Goal: Find specific page/section: Find specific page/section

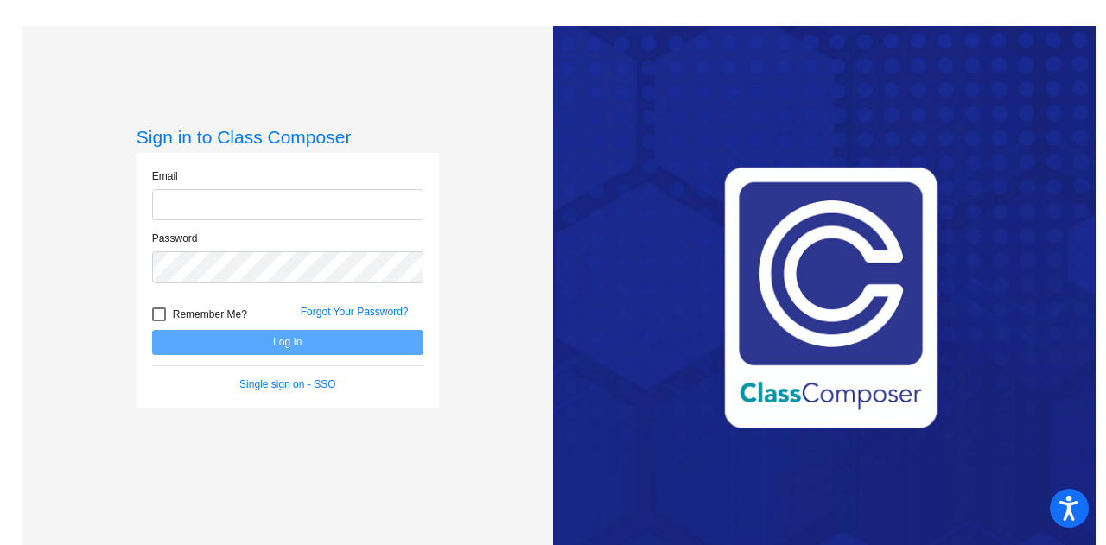
type input "[EMAIL_ADDRESS][DOMAIN_NAME]"
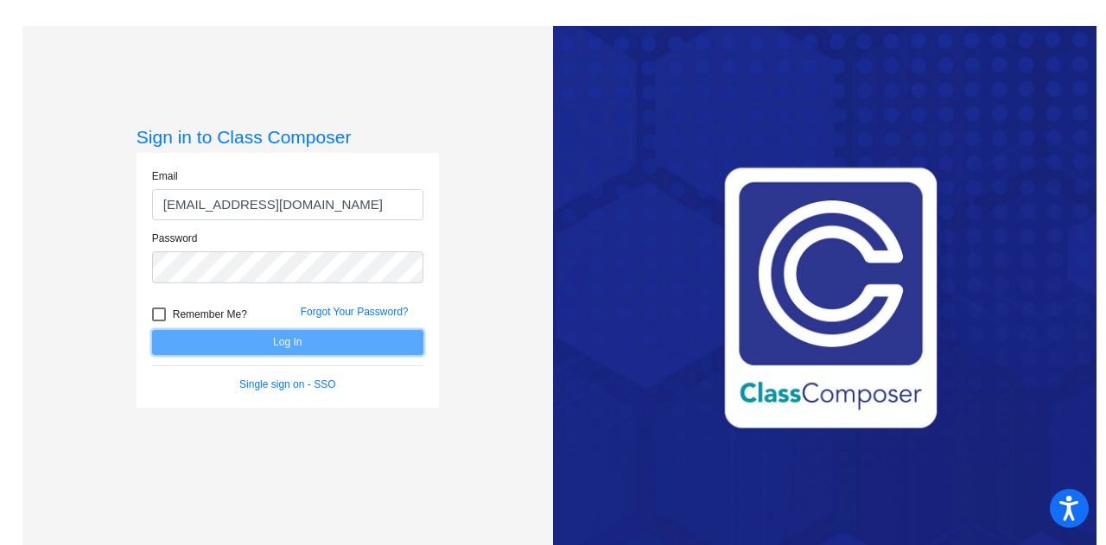
click at [276, 342] on button "Log In" at bounding box center [287, 342] width 271 height 25
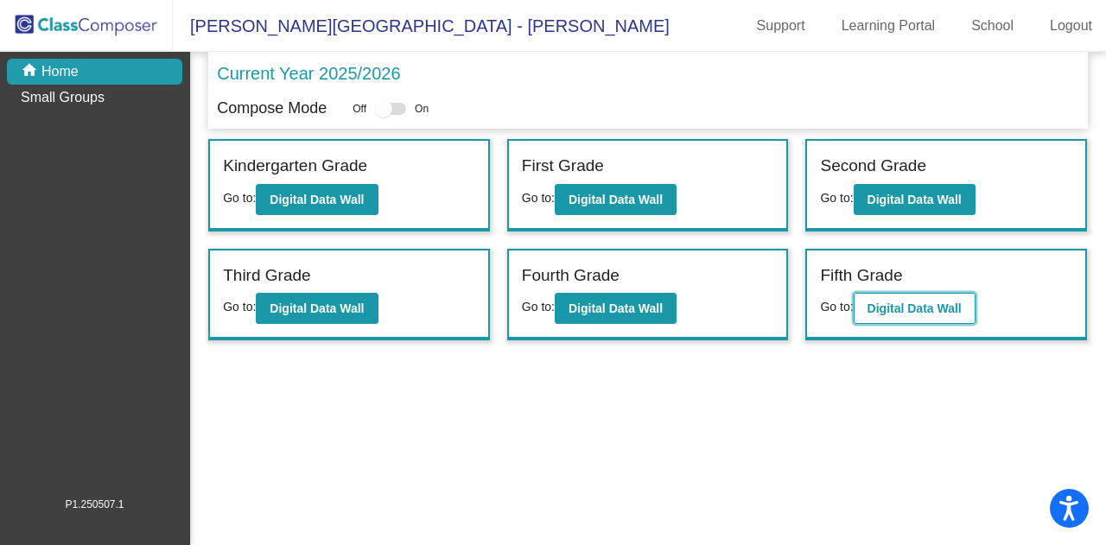
click at [969, 301] on button "Digital Data Wall" at bounding box center [915, 308] width 122 height 31
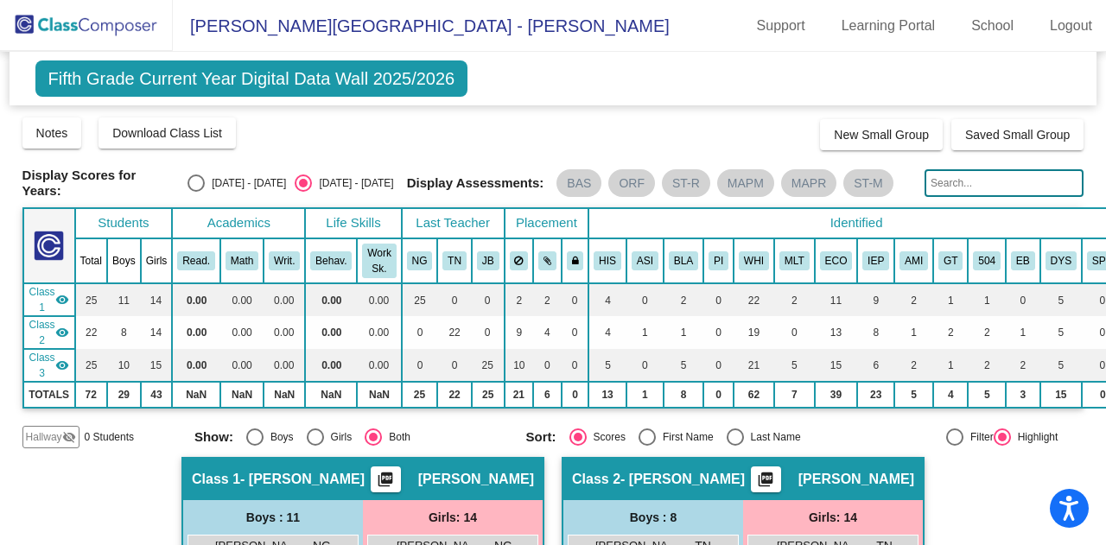
click at [99, 32] on img at bounding box center [86, 25] width 173 height 51
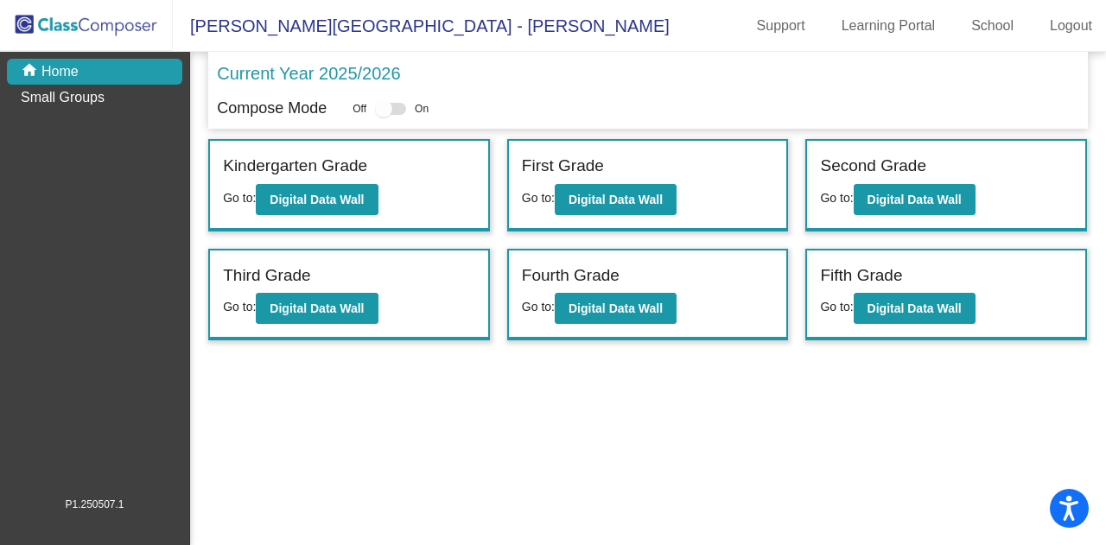
click at [601, 268] on label "Fourth Grade" at bounding box center [571, 276] width 98 height 25
click at [613, 302] on b "Digital Data Wall" at bounding box center [616, 309] width 94 height 14
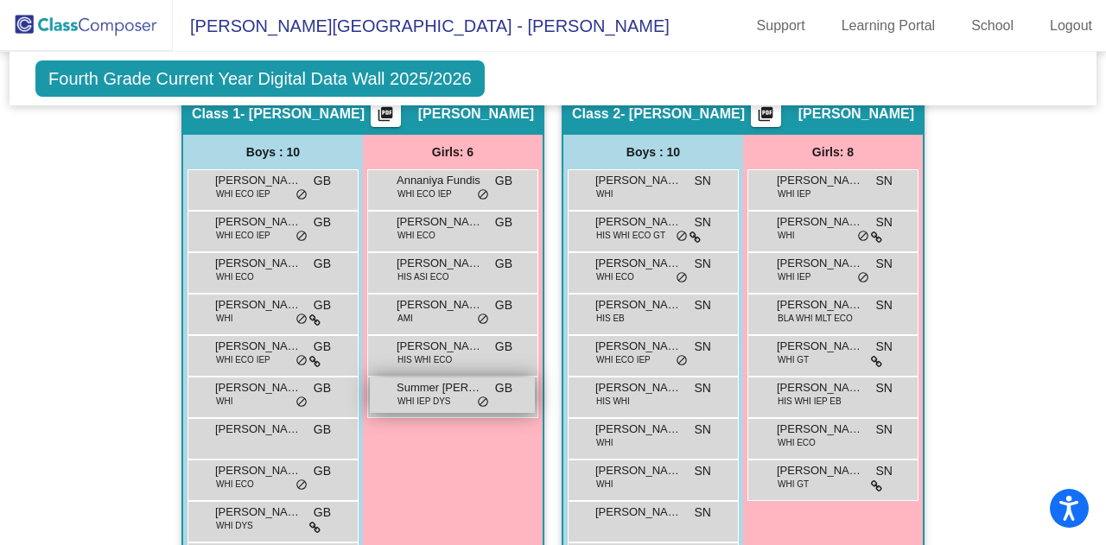
scroll to position [346, 0]
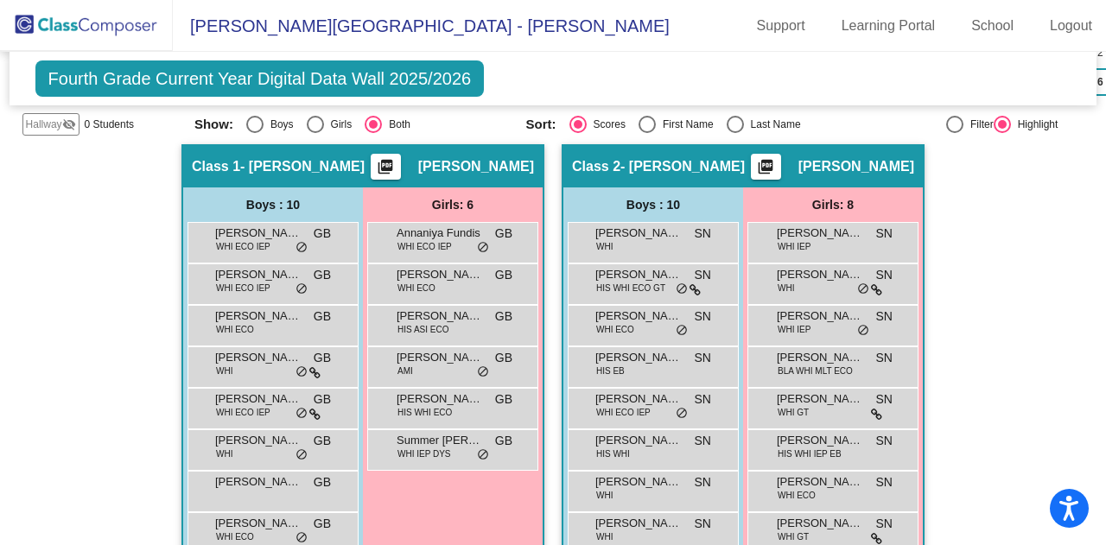
click at [44, 16] on img at bounding box center [86, 25] width 173 height 51
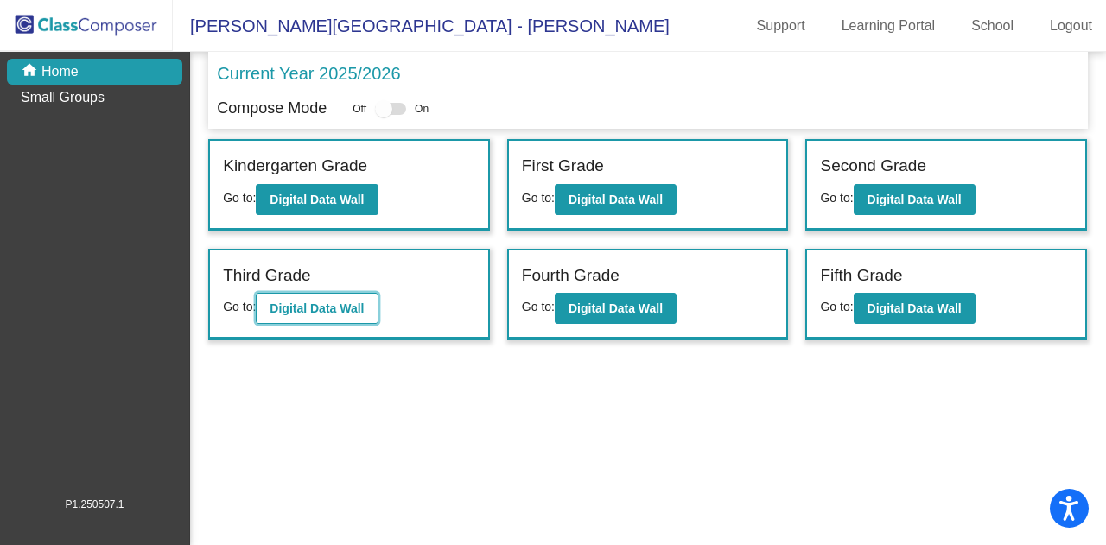
click at [304, 302] on b "Digital Data Wall" at bounding box center [317, 309] width 94 height 14
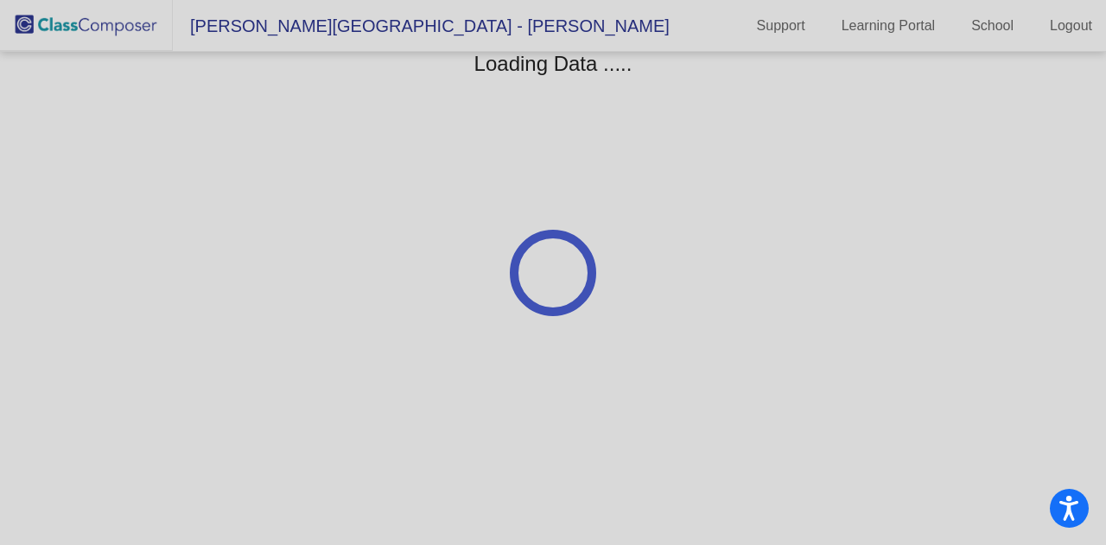
click at [304, 301] on div at bounding box center [553, 272] width 1106 height 545
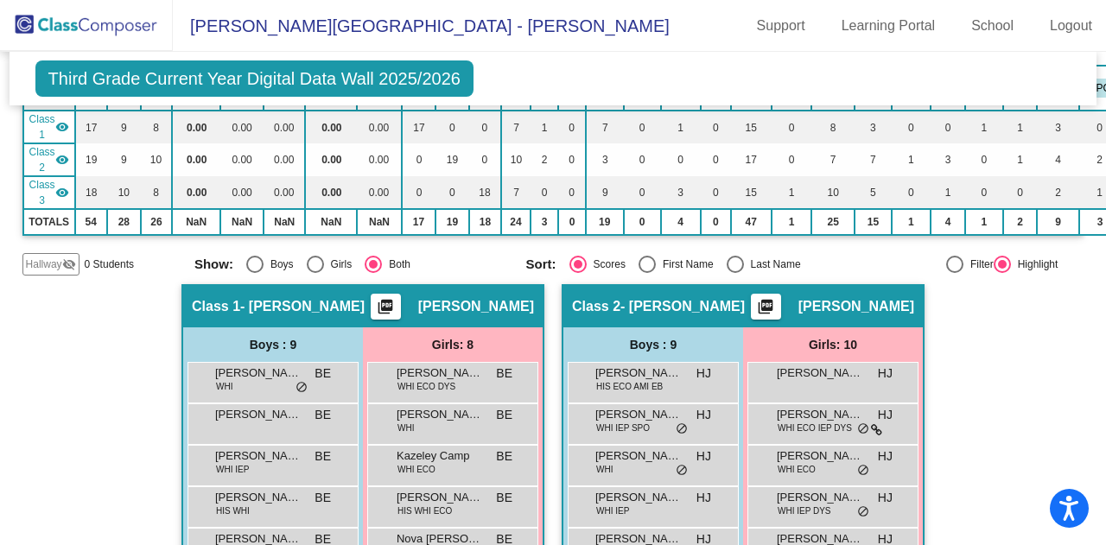
scroll to position [346, 0]
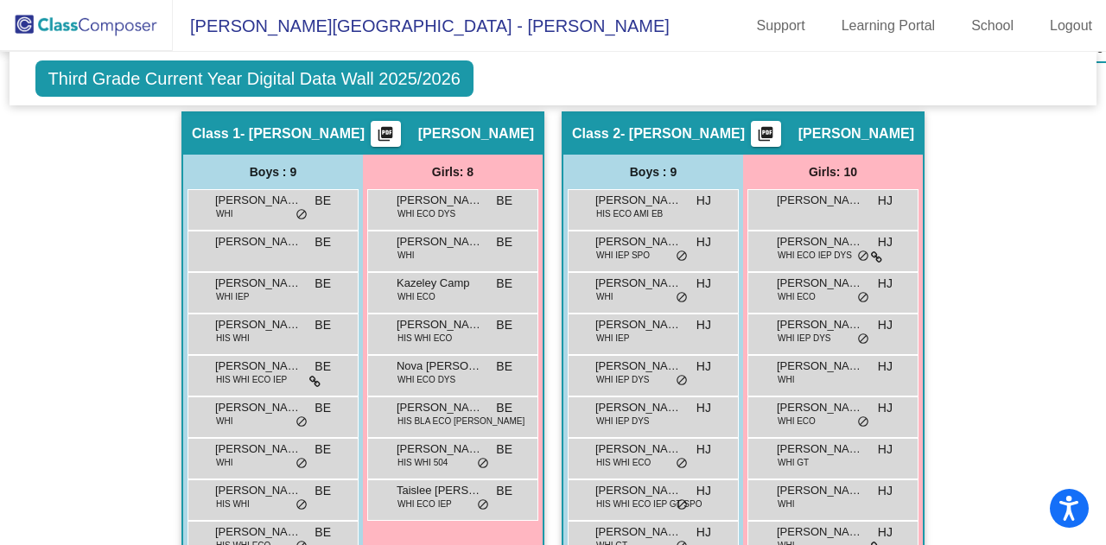
drag, startPoint x: 850, startPoint y: 128, endPoint x: 908, endPoint y: 120, distance: 58.4
click at [908, 125] on span "[PERSON_NAME]" at bounding box center [856, 133] width 116 height 17
copy span "[PERSON_NAME]"
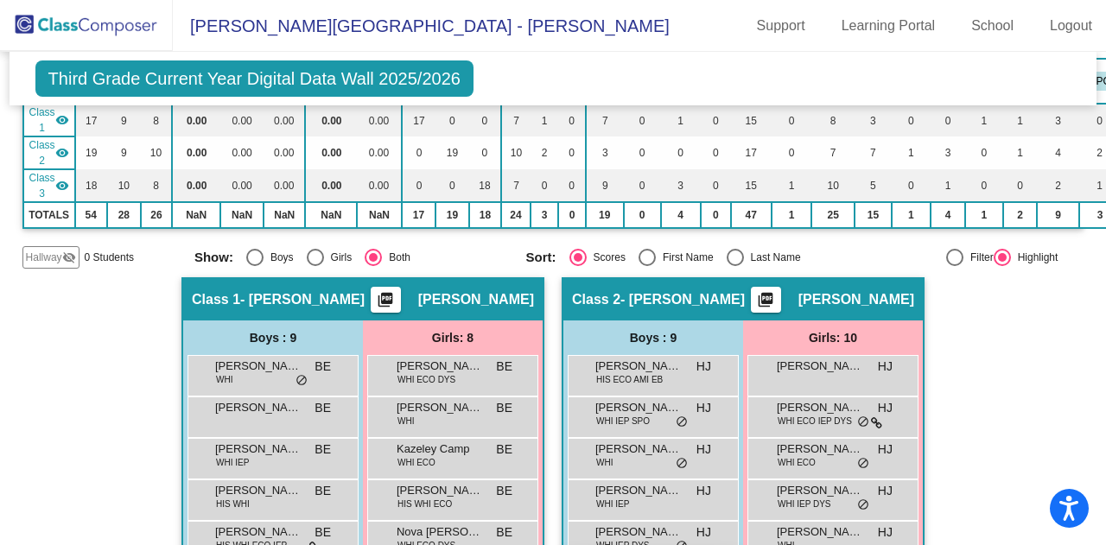
scroll to position [178, 0]
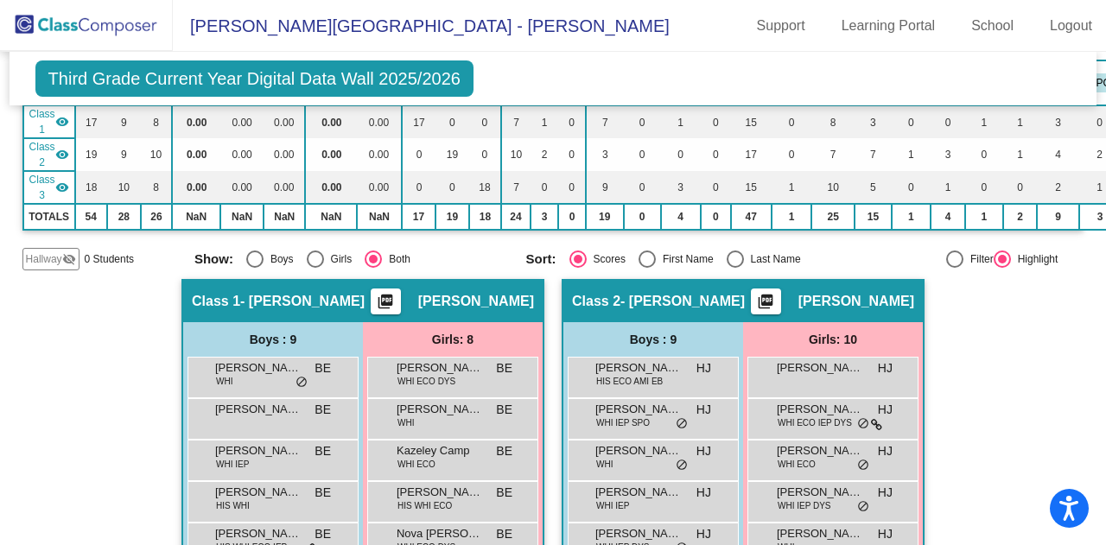
click at [41, 25] on img at bounding box center [86, 25] width 173 height 51
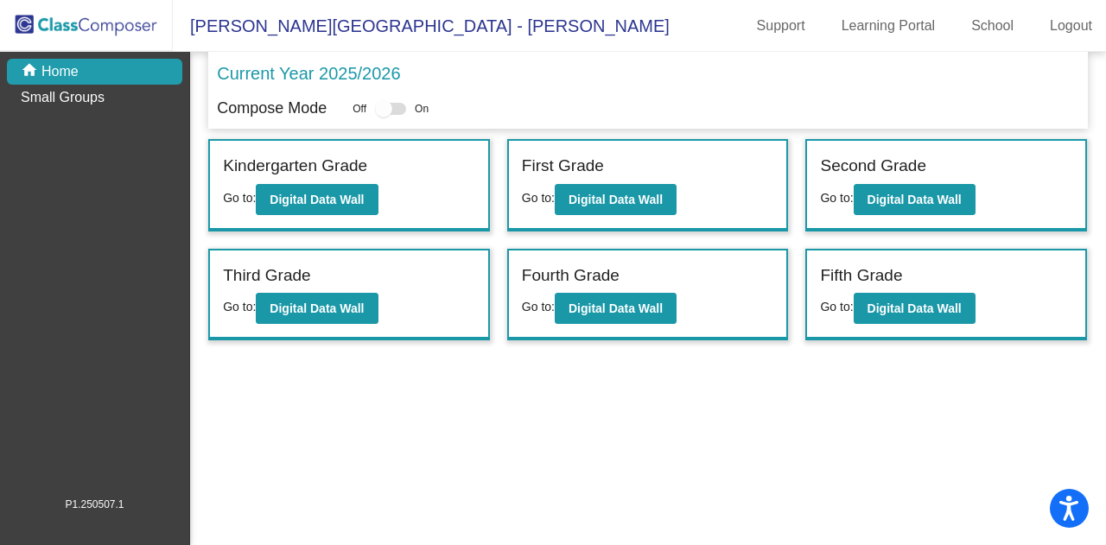
click at [606, 269] on label "Fourth Grade" at bounding box center [571, 276] width 98 height 25
click at [607, 274] on label "Fourth Grade" at bounding box center [571, 276] width 98 height 25
click at [619, 305] on b "Digital Data Wall" at bounding box center [616, 309] width 94 height 14
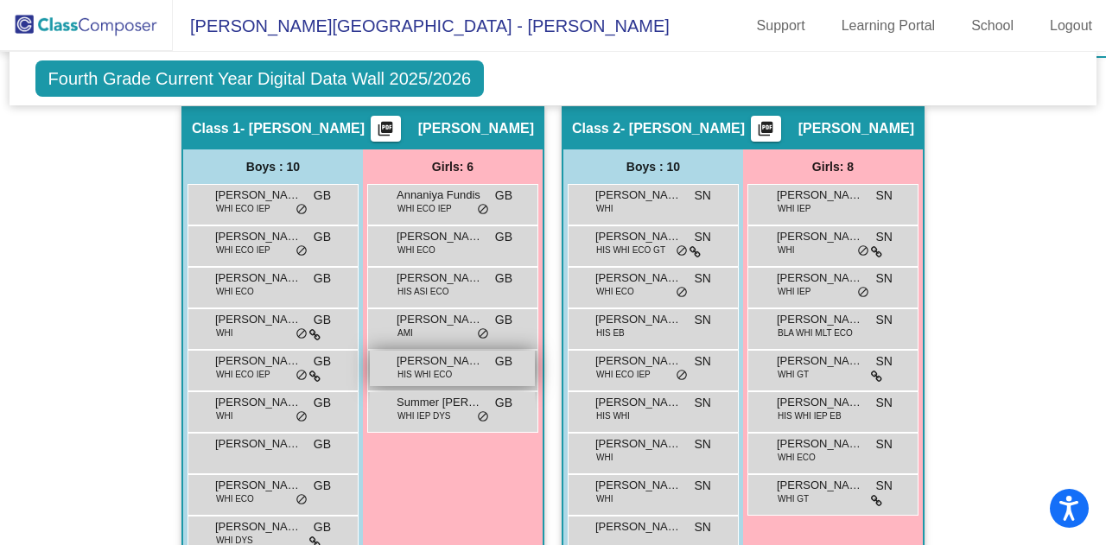
scroll to position [297, 0]
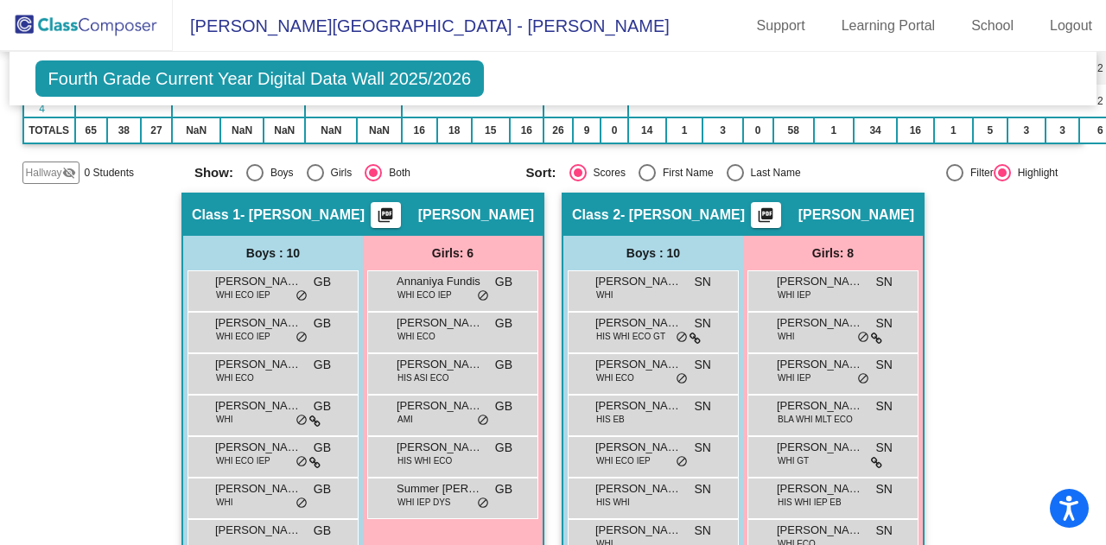
click at [60, 34] on img at bounding box center [86, 25] width 173 height 51
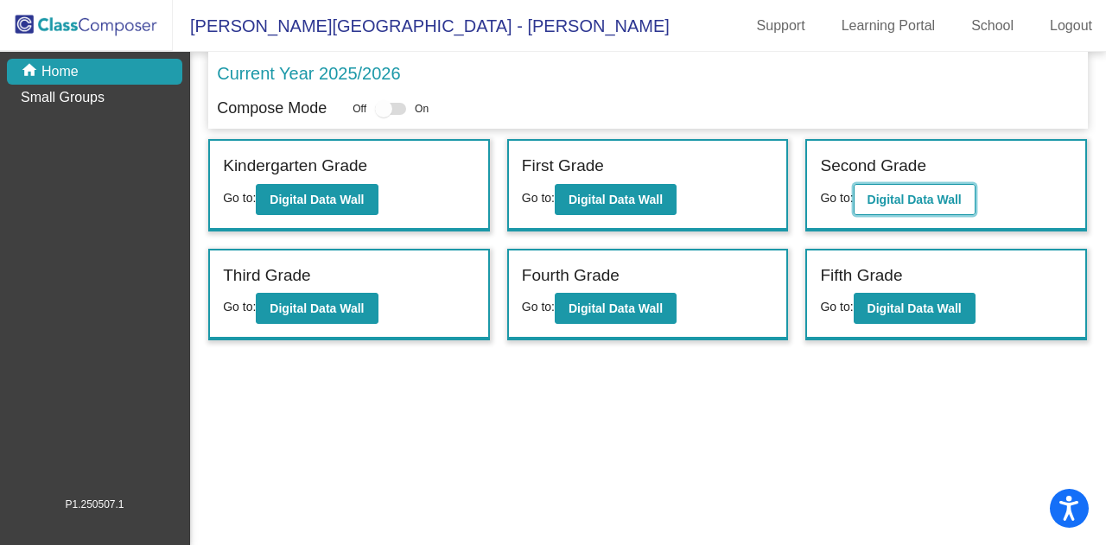
click at [880, 197] on b "Digital Data Wall" at bounding box center [915, 200] width 94 height 14
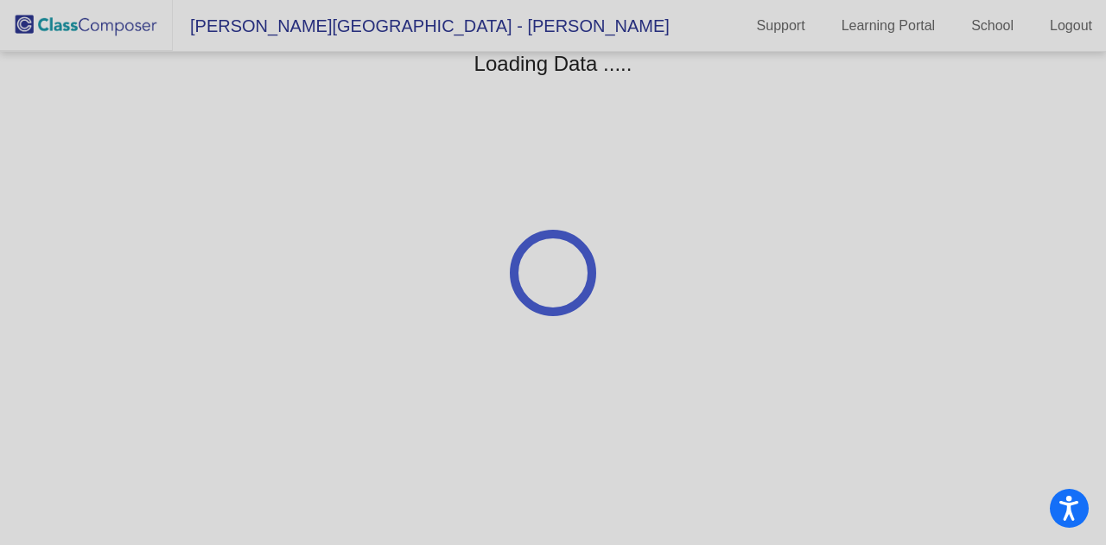
click at [880, 197] on div at bounding box center [553, 272] width 1106 height 545
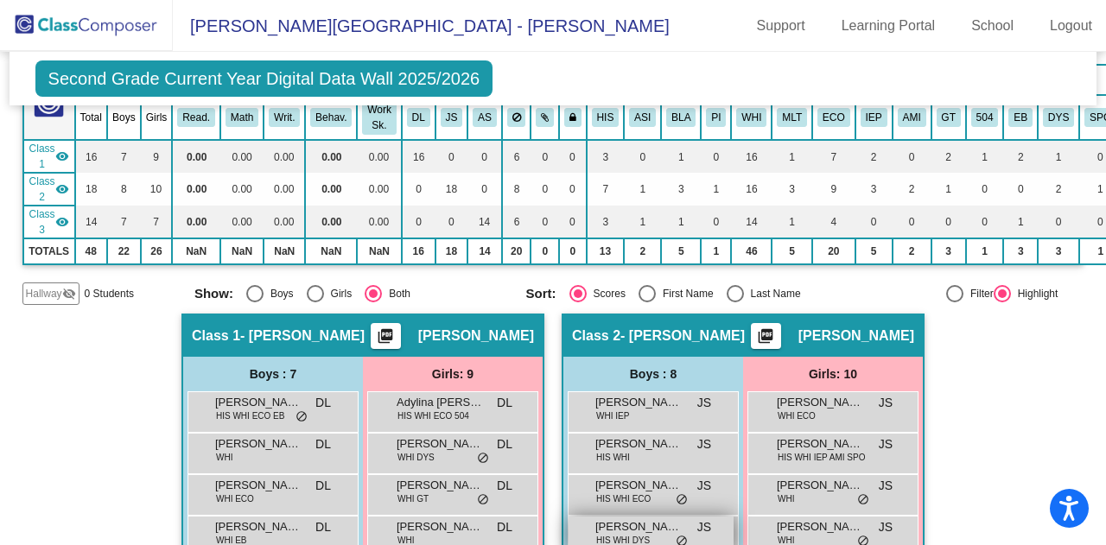
scroll to position [346, 0]
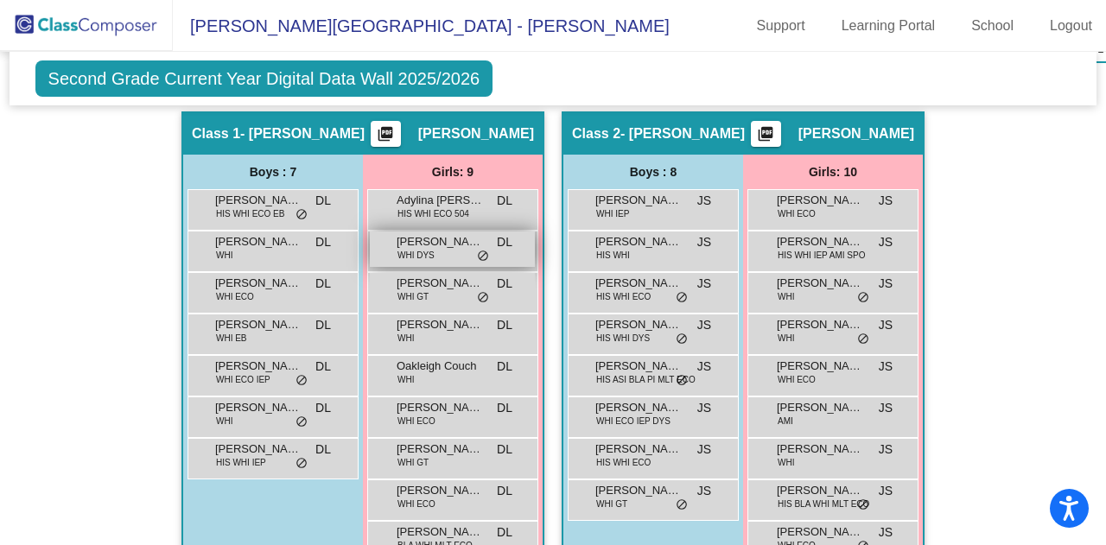
click at [444, 251] on div "[PERSON_NAME] WHI [PERSON_NAME] lock do_not_disturb_alt" at bounding box center [452, 249] width 165 height 35
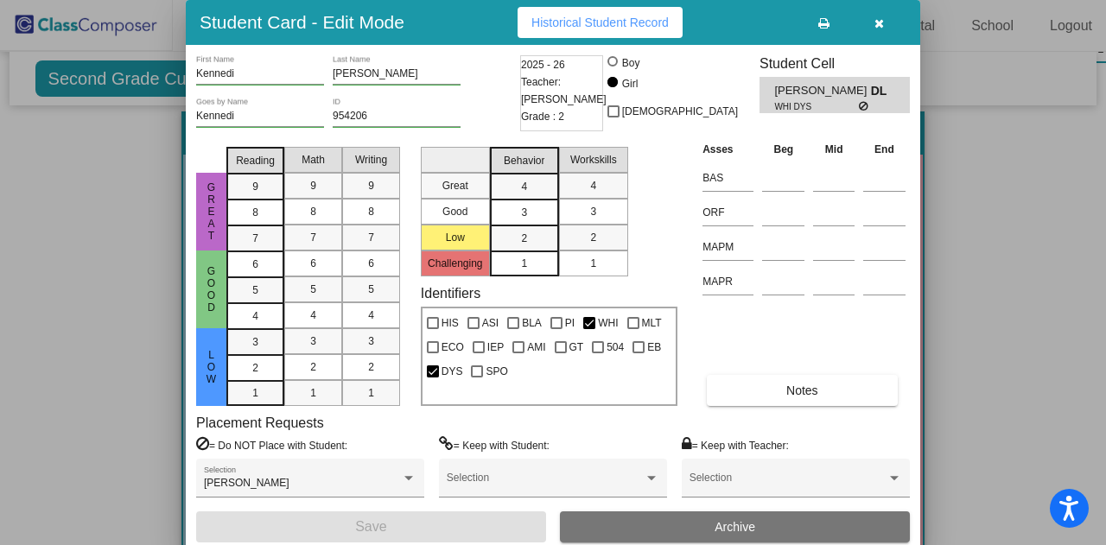
click at [874, 21] on icon "button" at bounding box center [879, 23] width 10 height 12
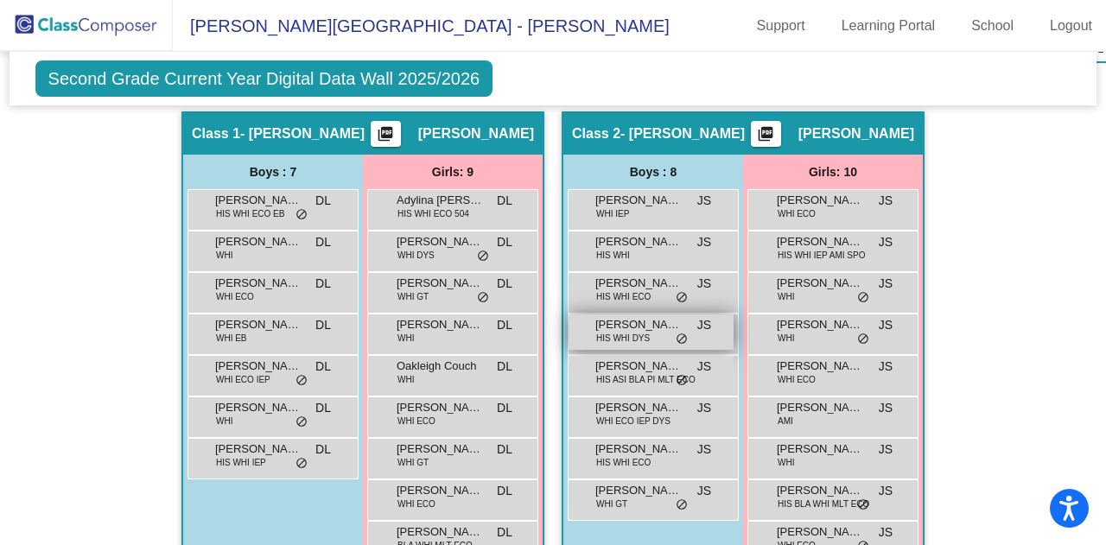
click at [645, 318] on span "[PERSON_NAME]" at bounding box center [638, 324] width 86 height 17
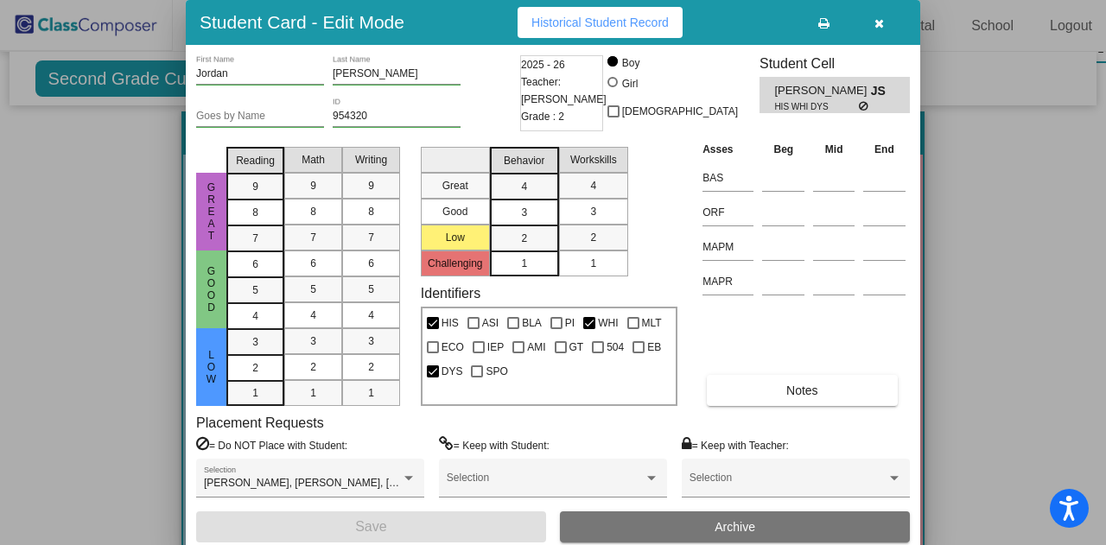
click at [881, 26] on icon "button" at bounding box center [879, 23] width 10 height 12
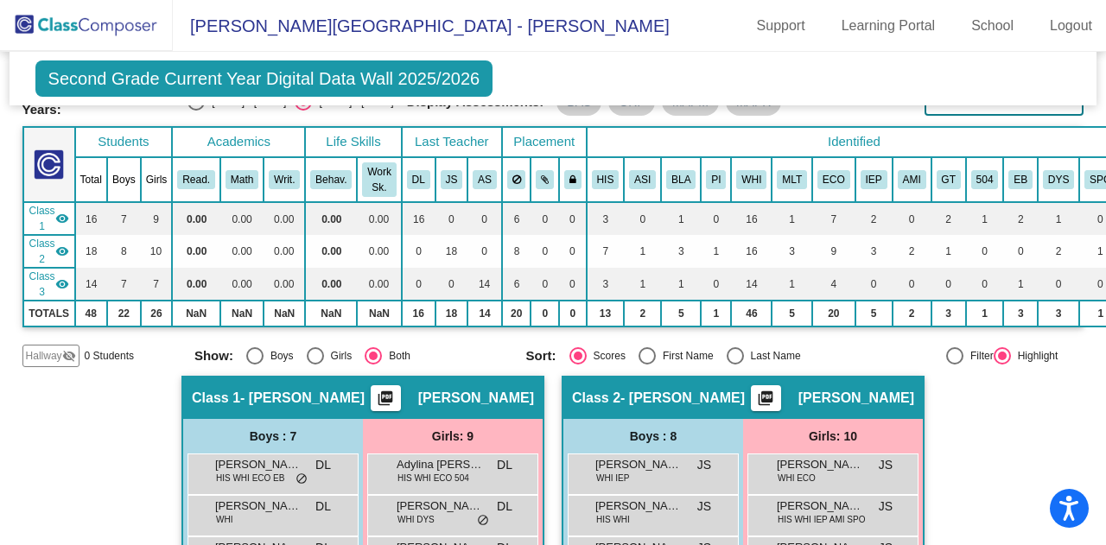
scroll to position [54, 0]
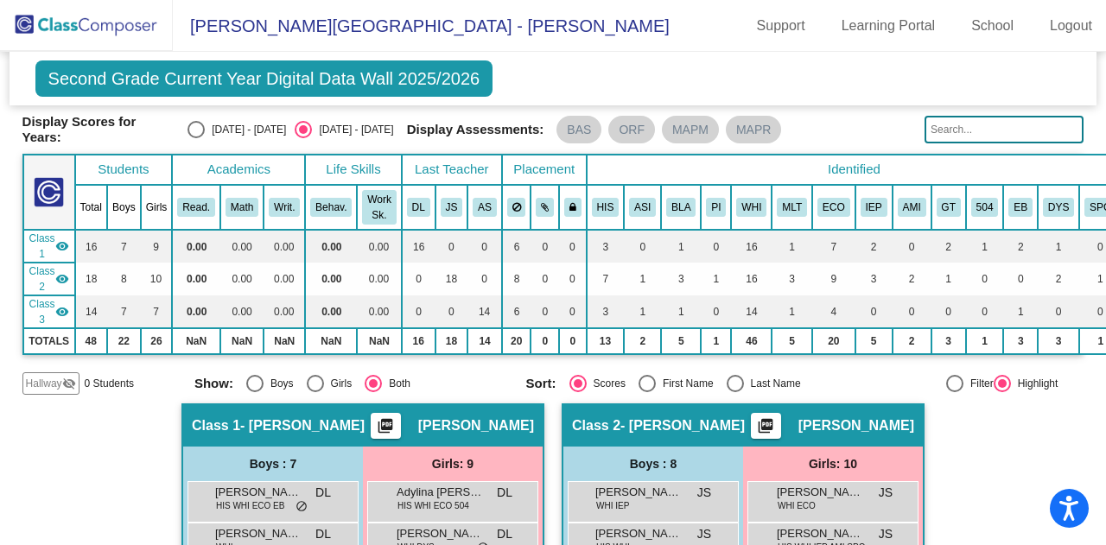
click at [119, 18] on img at bounding box center [86, 25] width 173 height 51
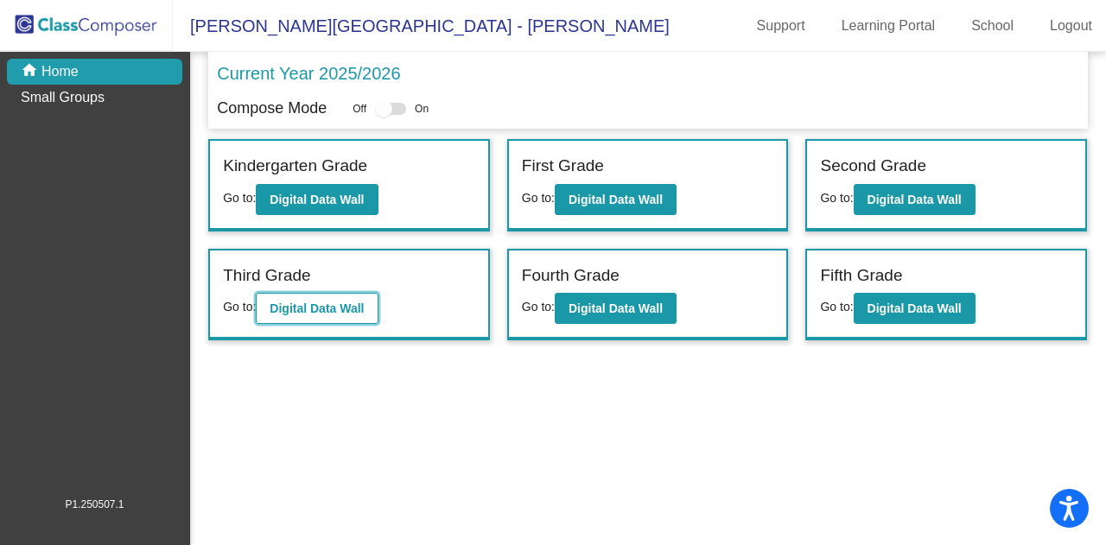
click at [339, 302] on b "Digital Data Wall" at bounding box center [317, 309] width 94 height 14
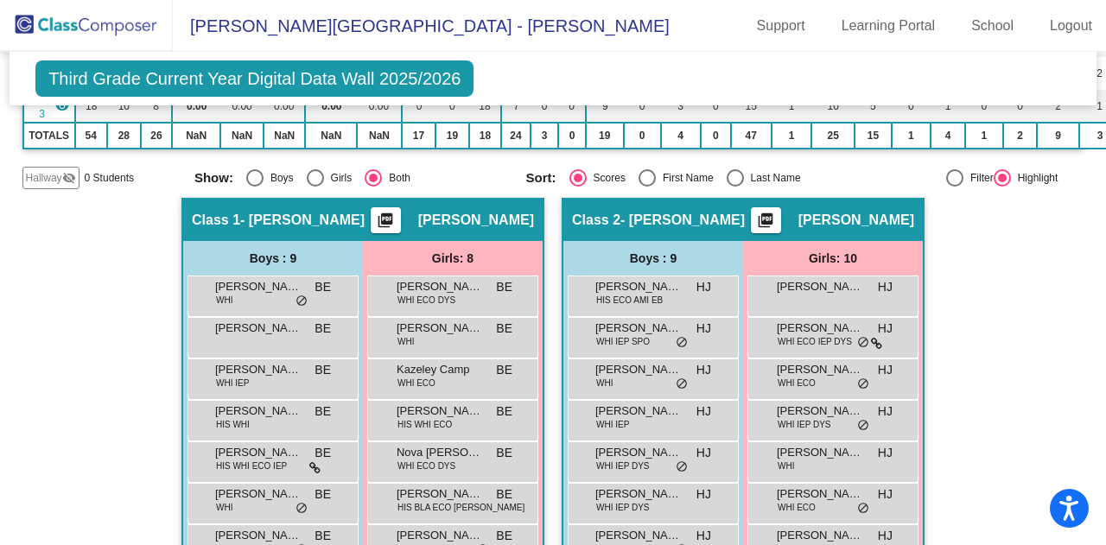
scroll to position [346, 0]
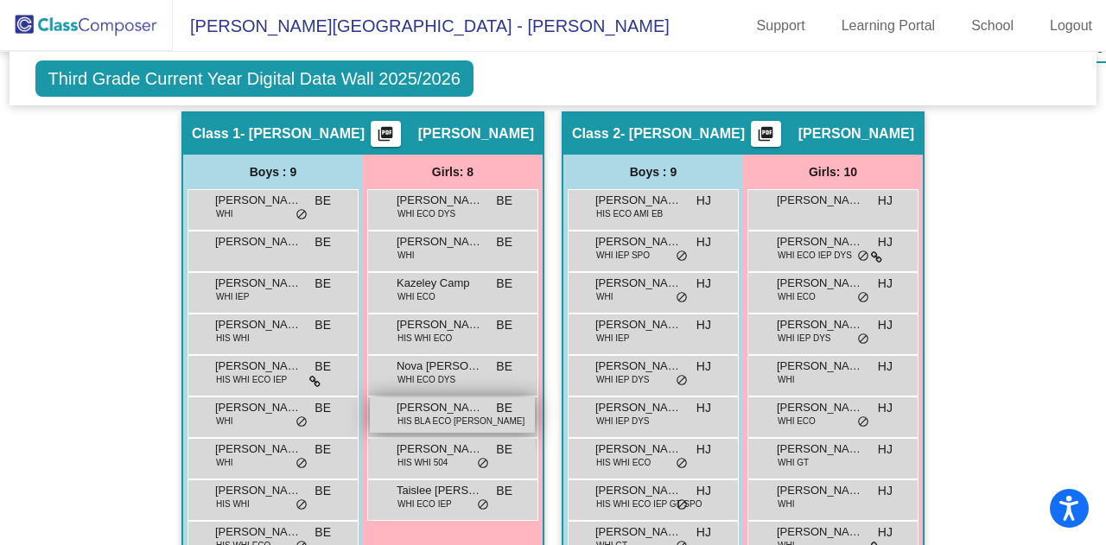
click at [430, 409] on span "[PERSON_NAME]" at bounding box center [440, 407] width 86 height 17
click at [447, 407] on span "[PERSON_NAME]" at bounding box center [440, 407] width 86 height 17
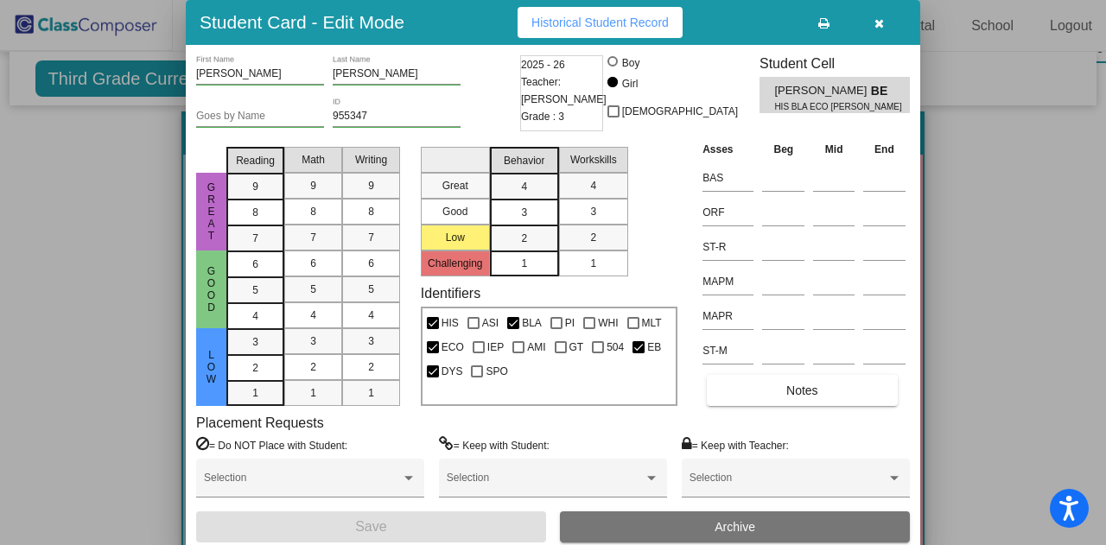
click at [867, 20] on button "button" at bounding box center [878, 22] width 55 height 31
